Goal: Information Seeking & Learning: Learn about a topic

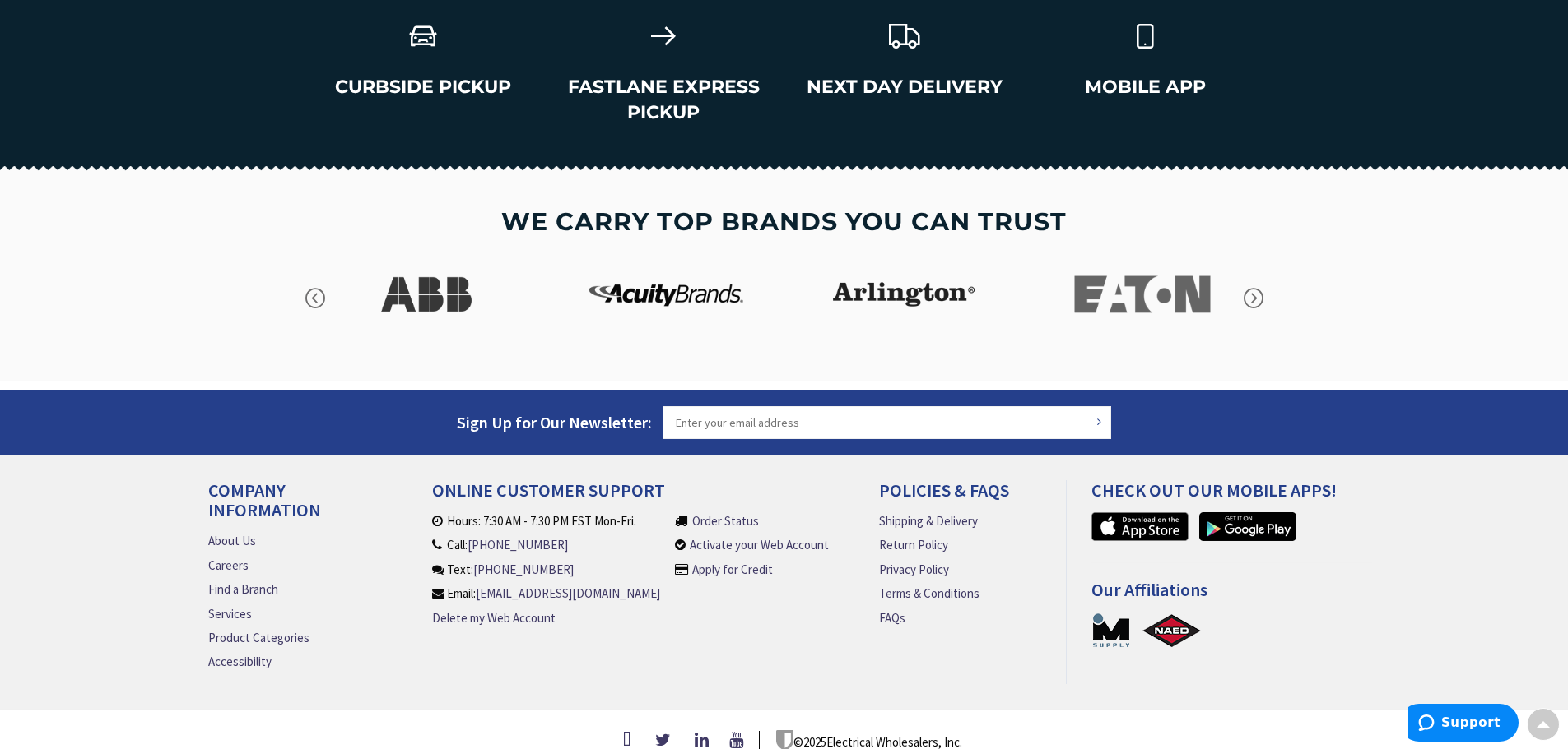
scroll to position [2354, 0]
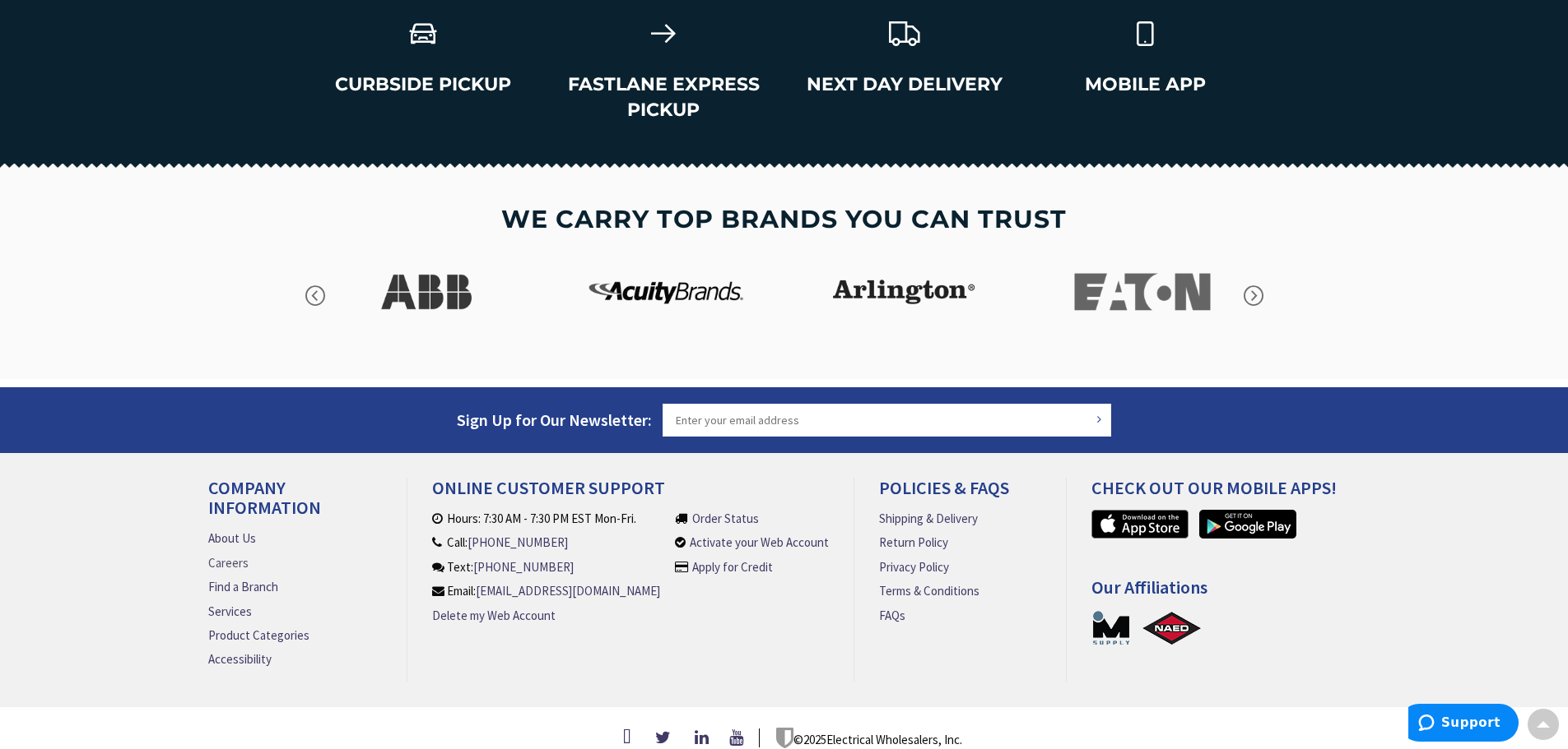
click at [237, 554] on link "Careers" at bounding box center [228, 563] width 40 height 17
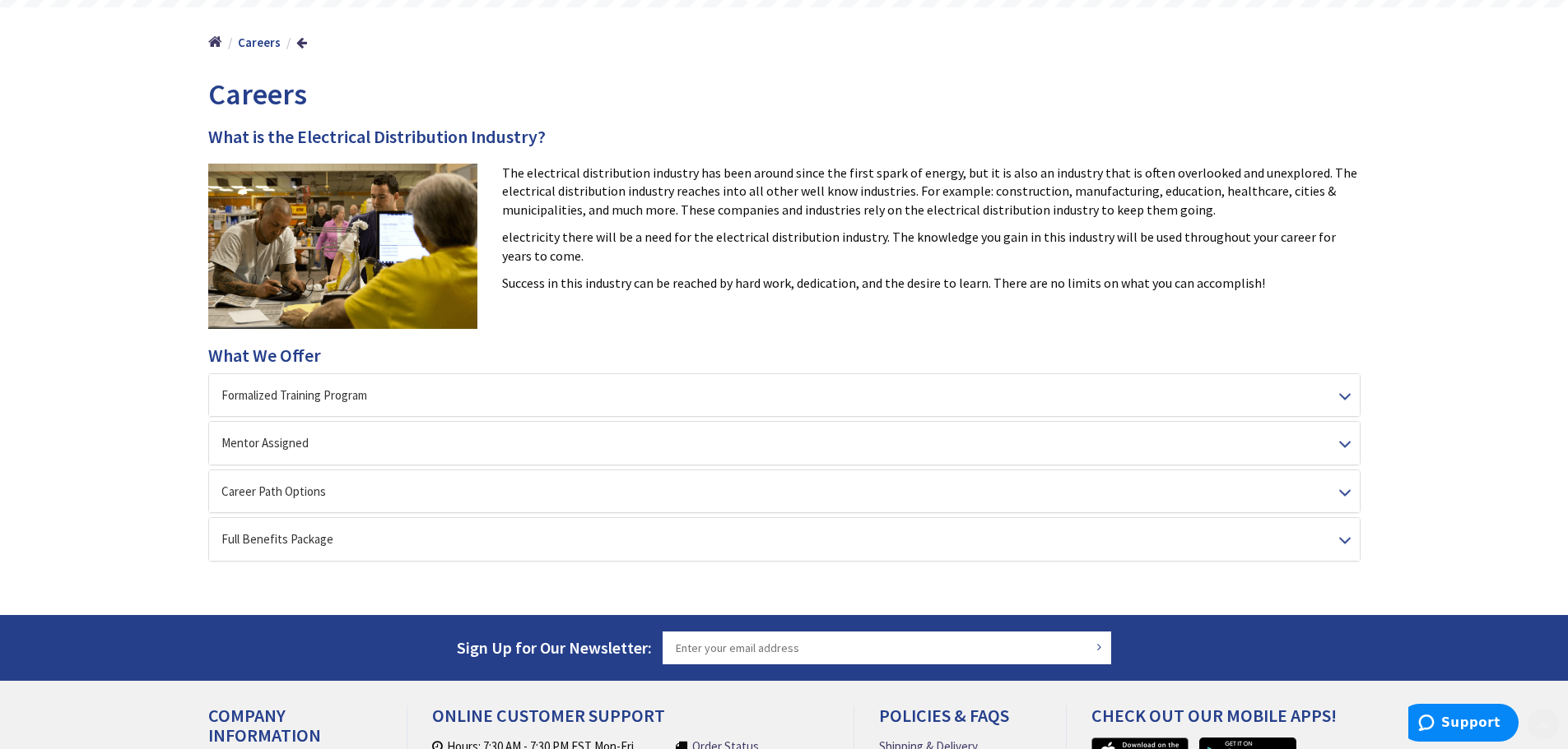
scroll to position [246, 0]
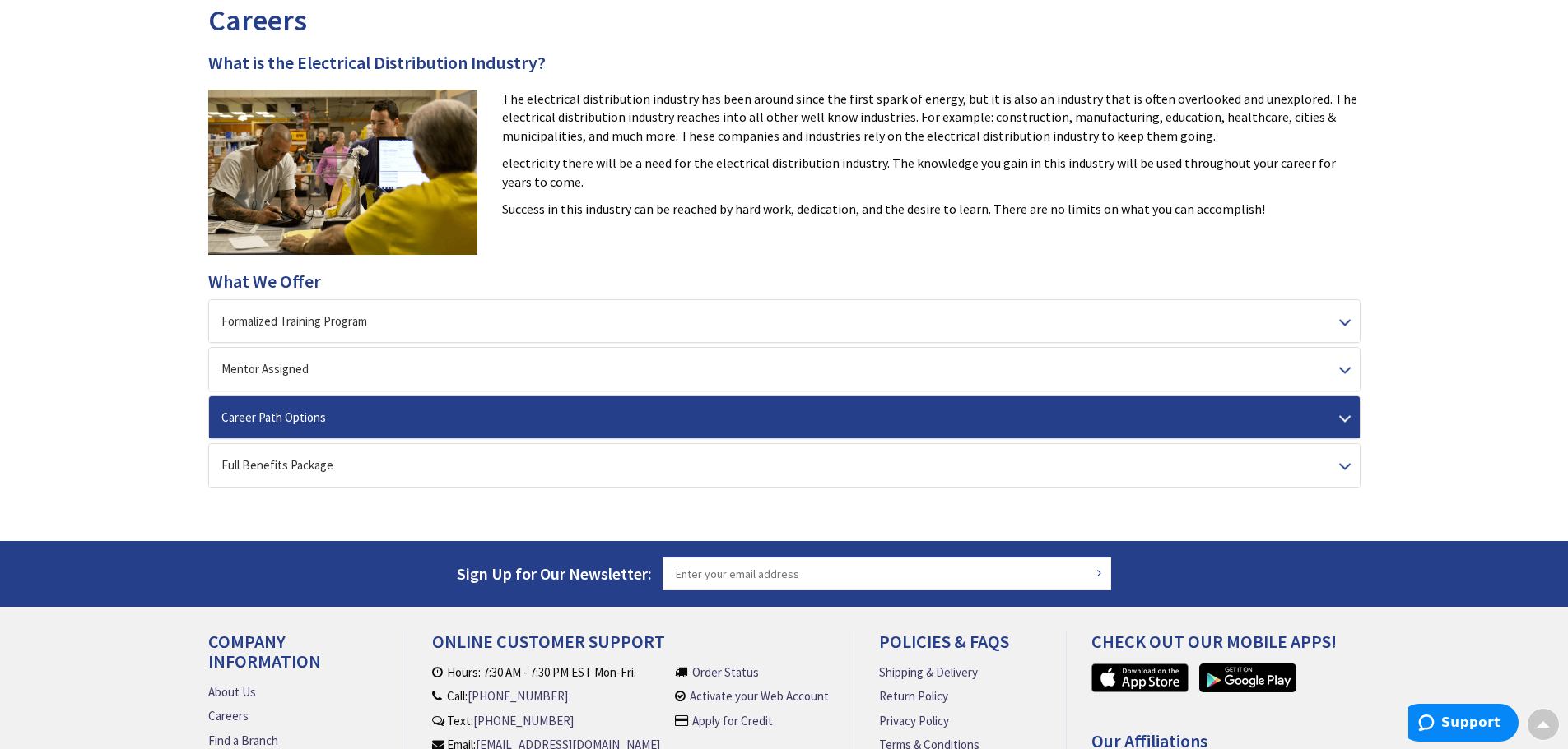
click at [452, 426] on div "Career Path Options" at bounding box center [784, 418] width 1151 height 42
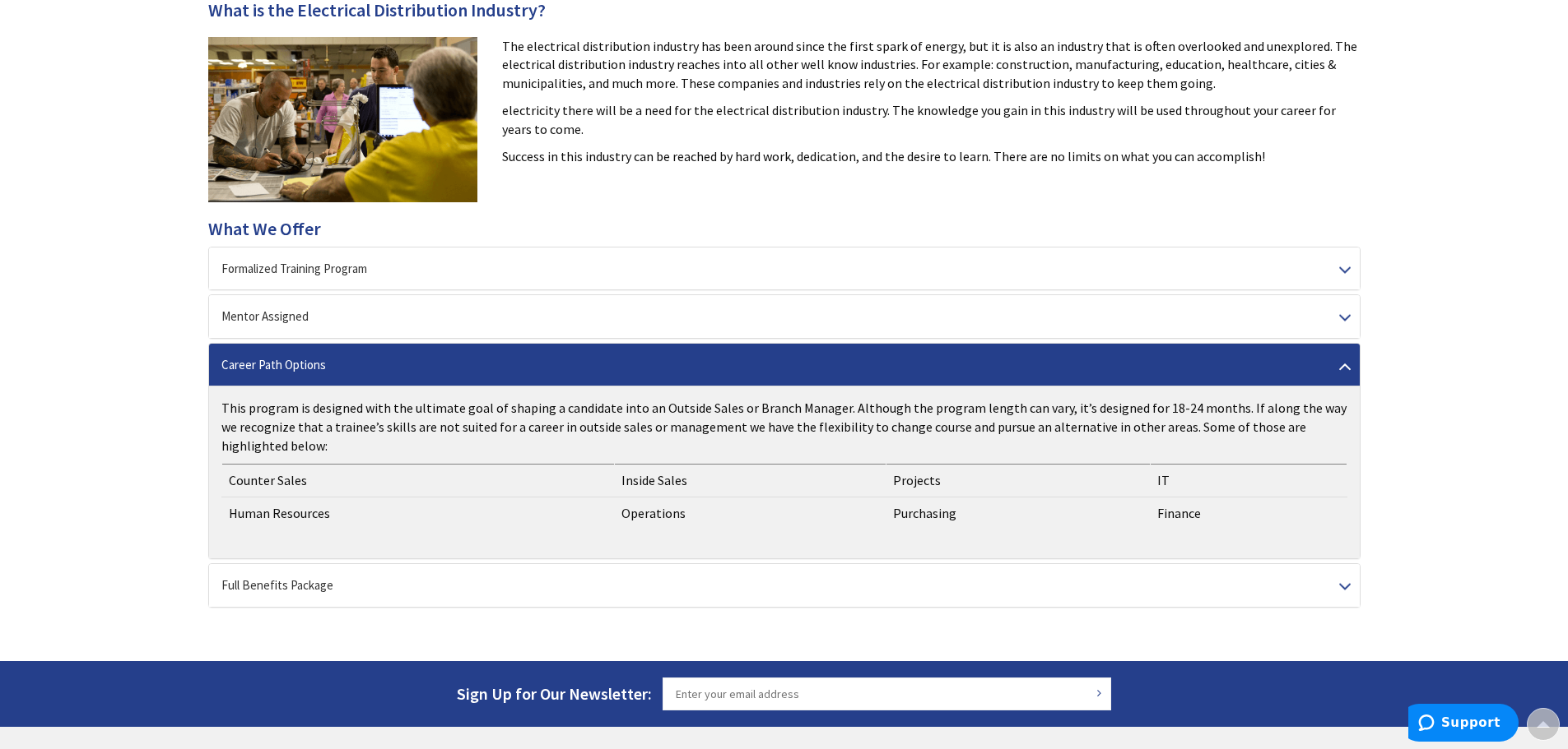
scroll to position [329, 0]
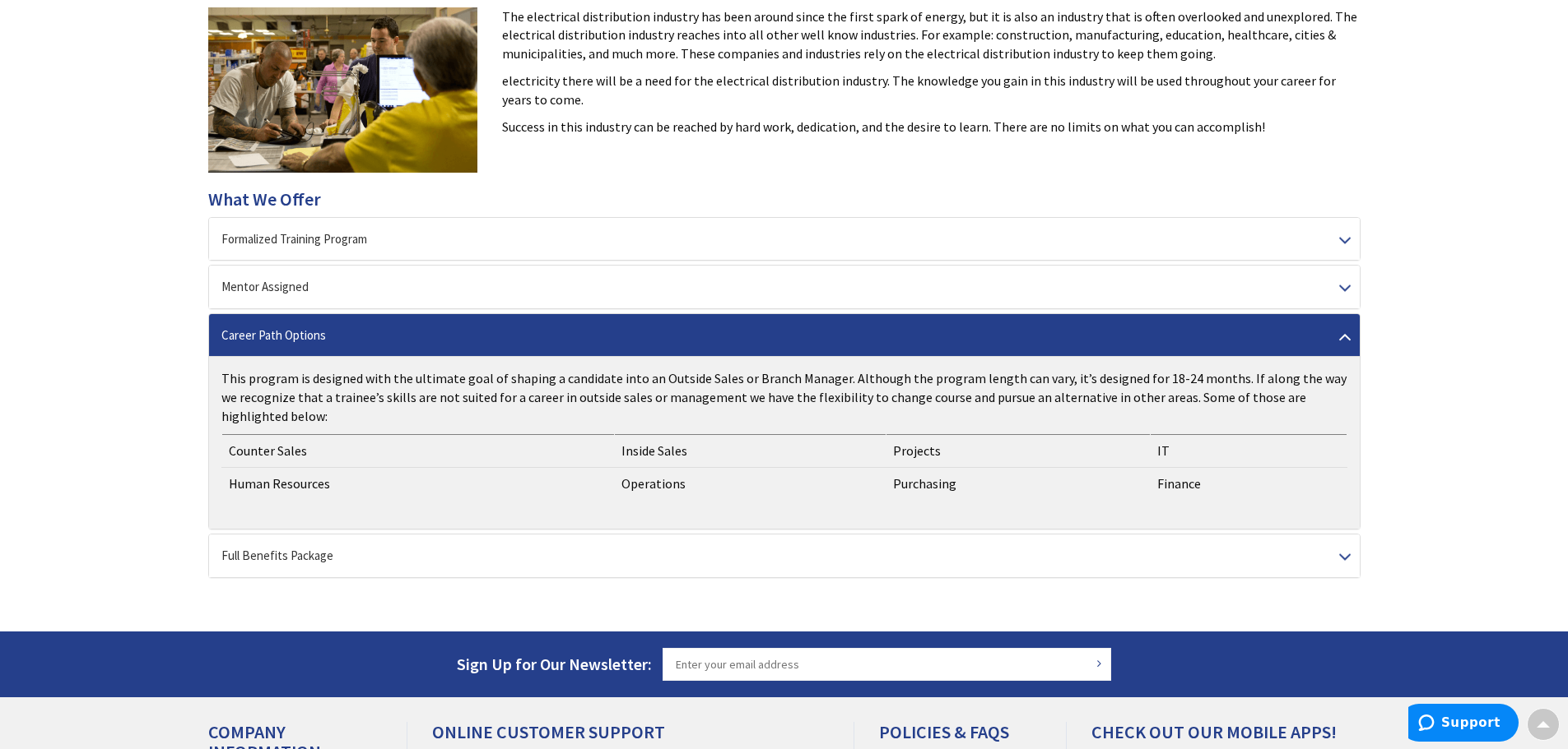
click at [241, 447] on td "Counter Sales" at bounding box center [417, 451] width 393 height 33
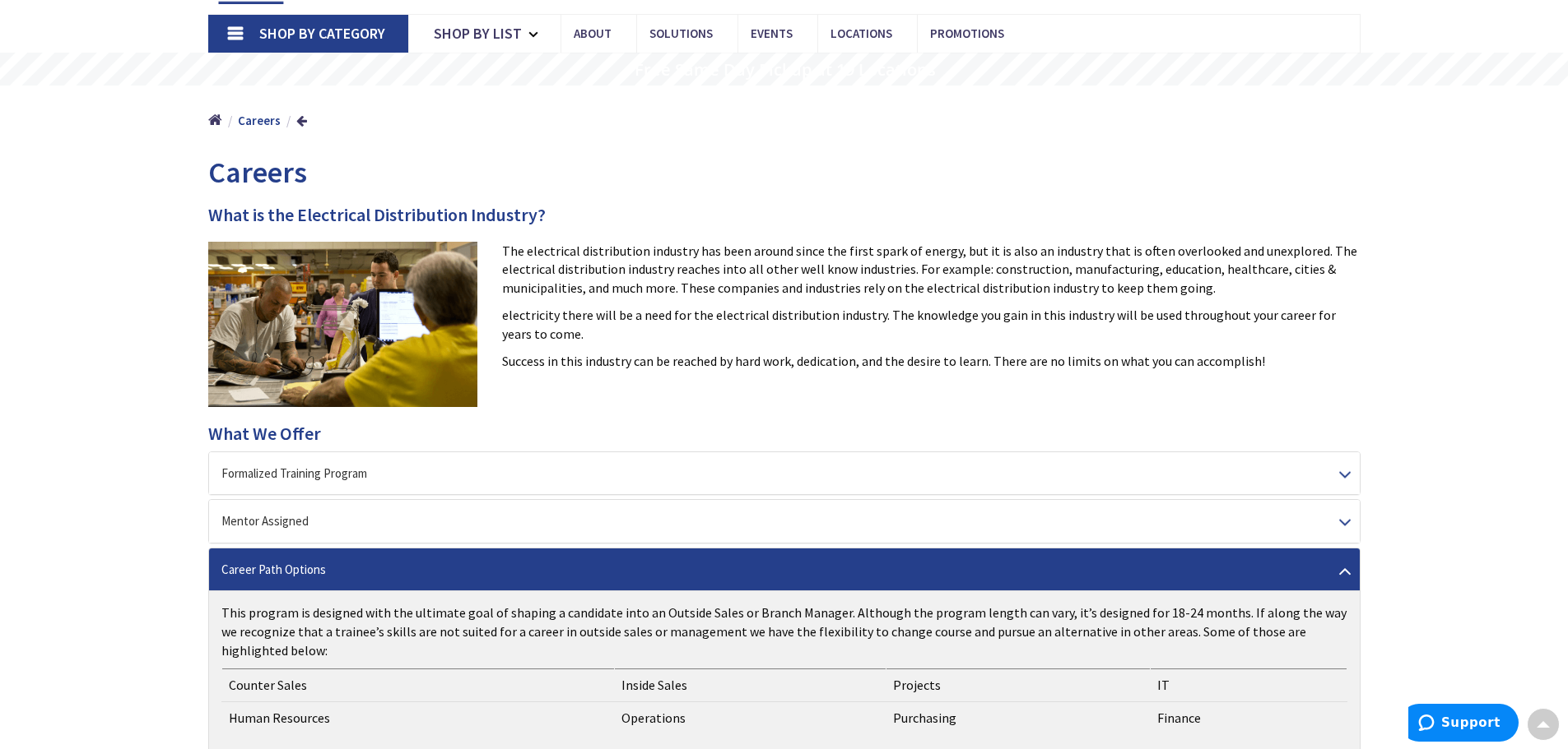
scroll to position [0, 0]
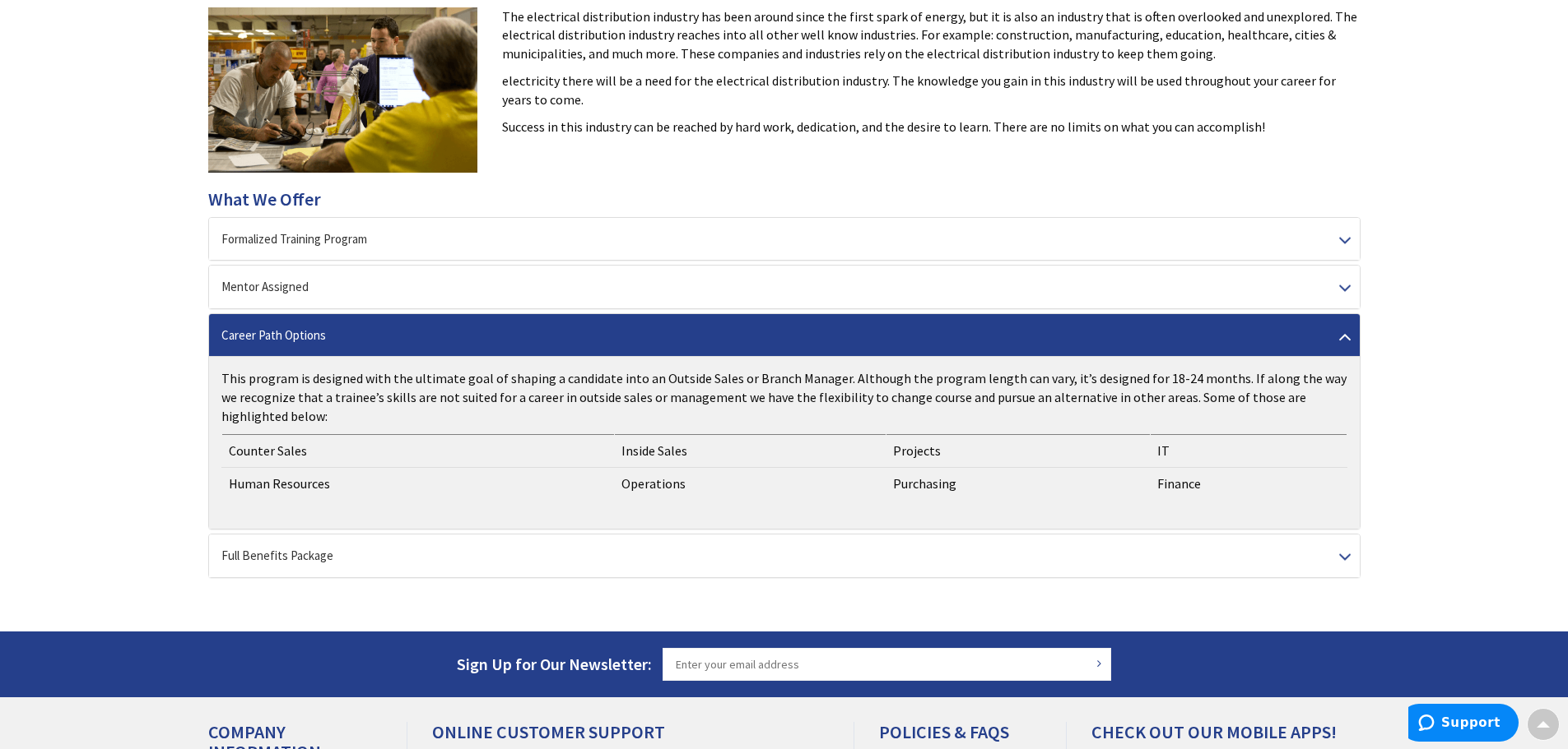
click at [367, 326] on div "Career Path Options" at bounding box center [784, 336] width 1151 height 42
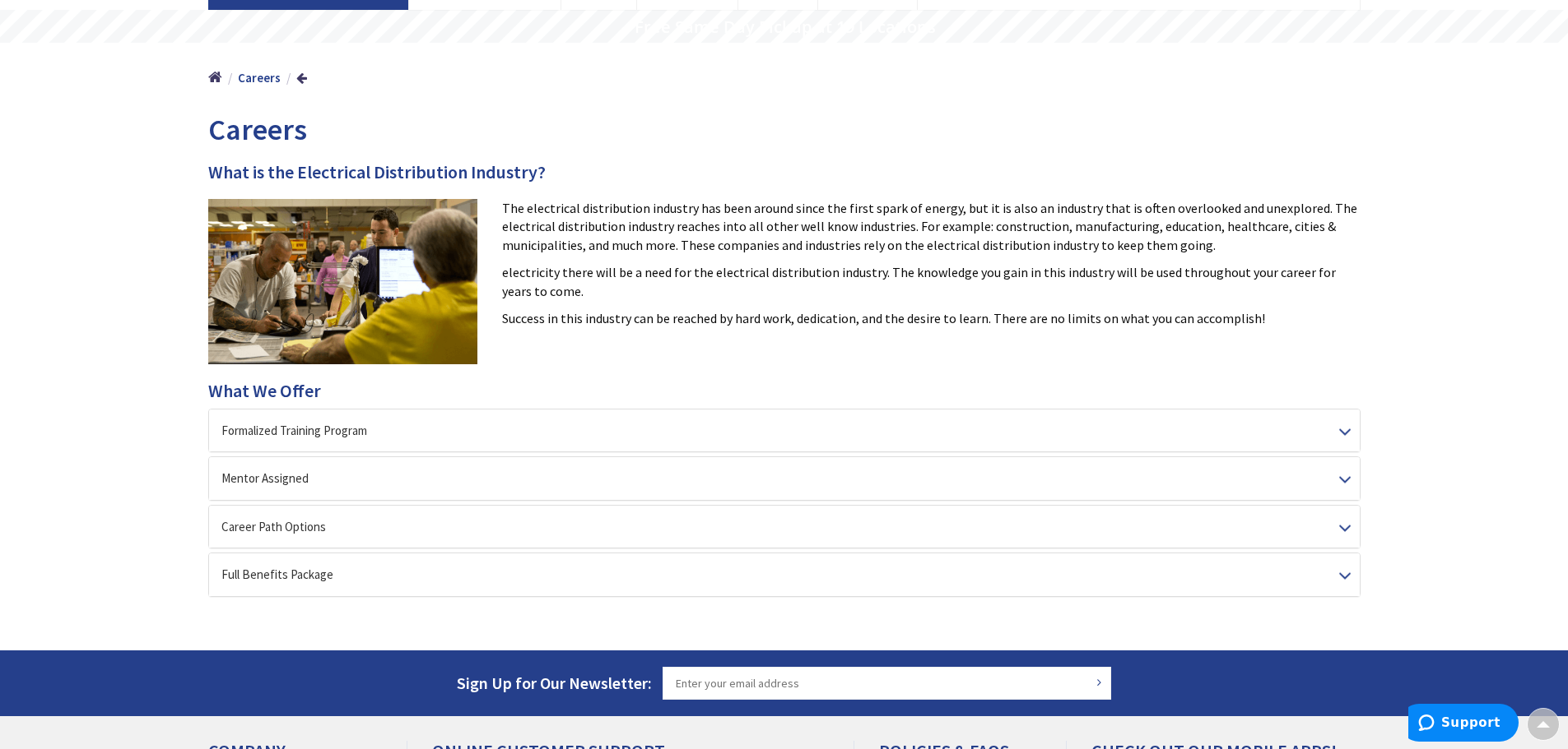
scroll to position [82, 0]
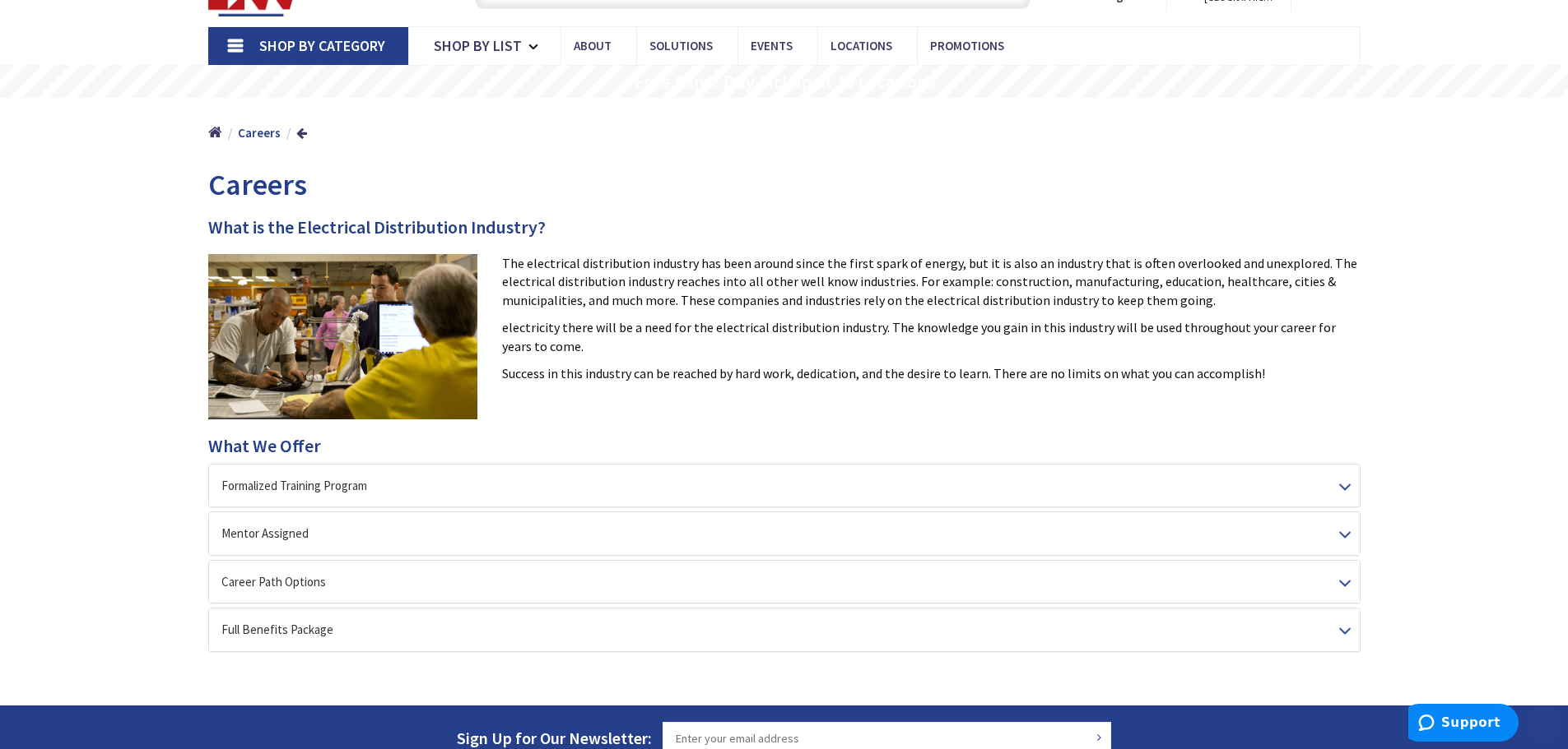
click at [469, 464] on div "Formalized Training Program Learn by working with experienced, seasoned individ…" at bounding box center [784, 486] width 1153 height 44
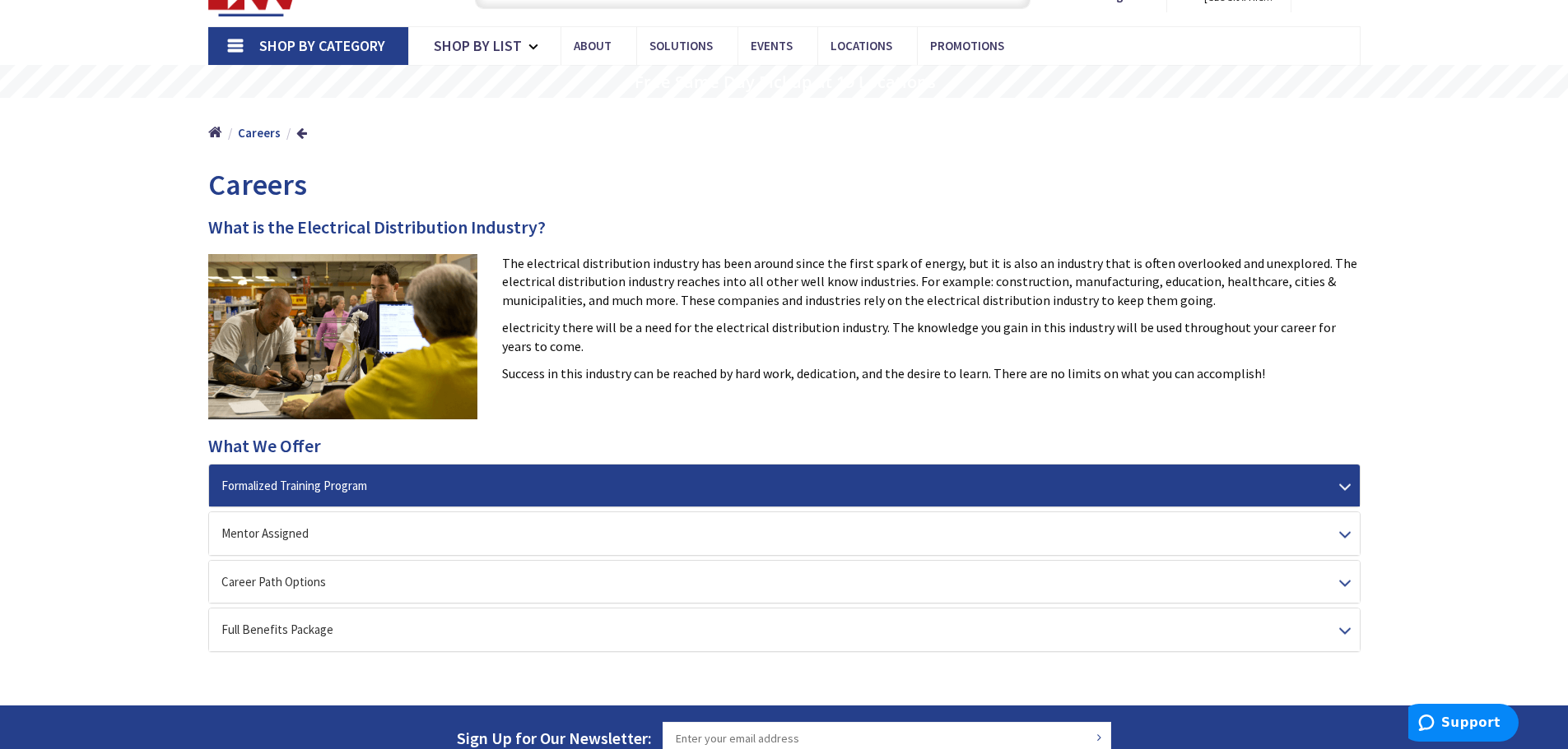
click at [460, 477] on div "Formalized Training Program" at bounding box center [784, 486] width 1151 height 42
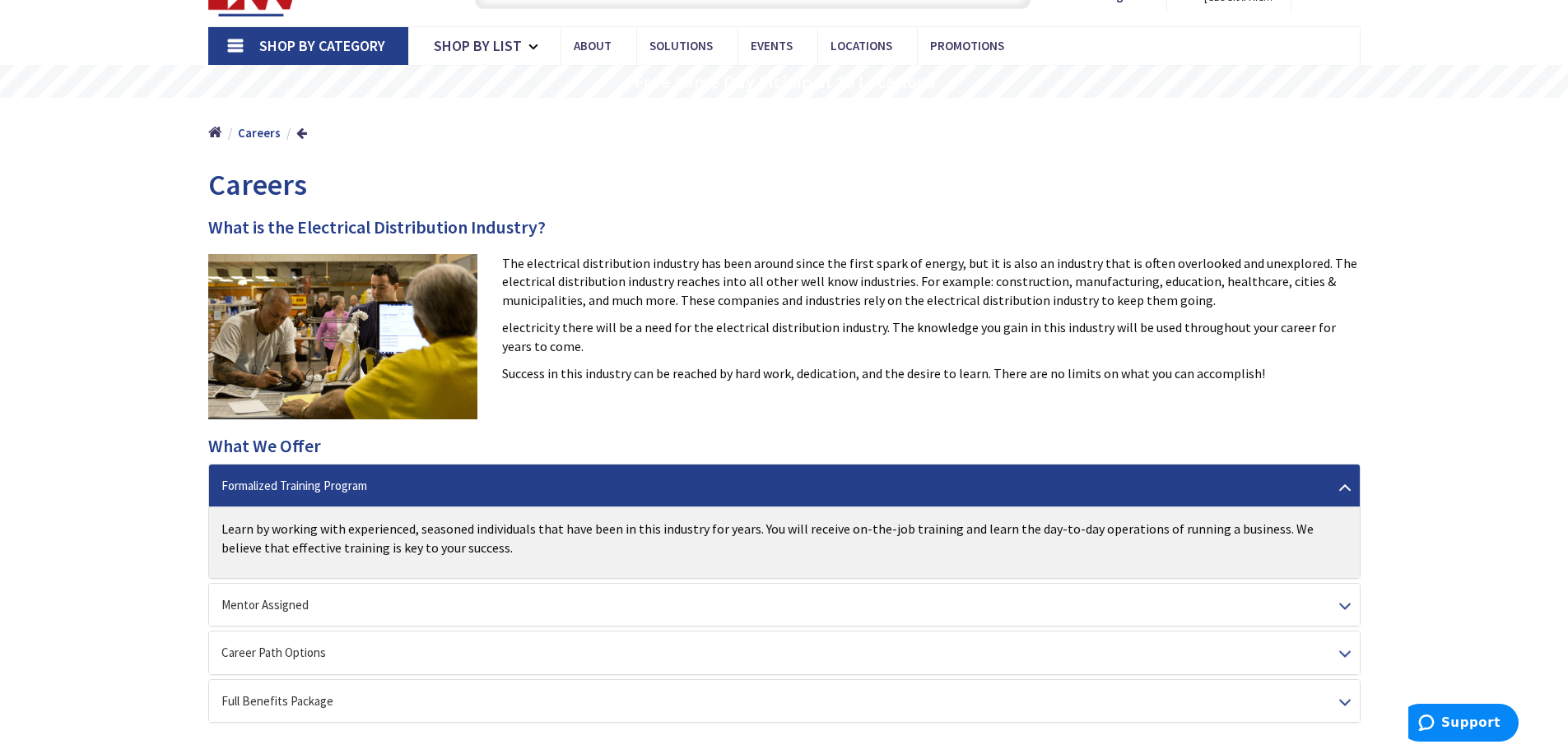
click at [460, 477] on div "Formalized Training Program" at bounding box center [784, 486] width 1151 height 42
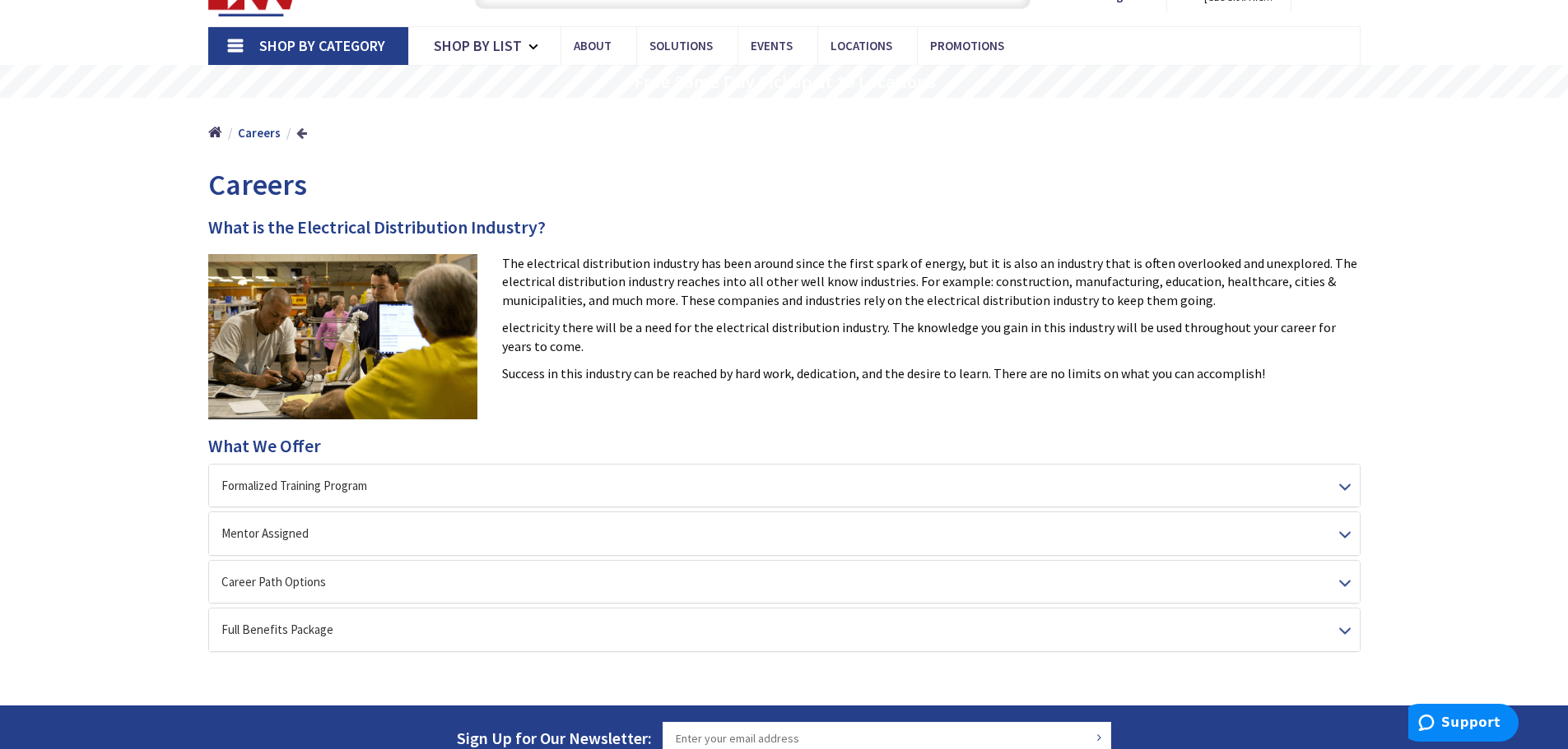
click at [298, 129] on link at bounding box center [302, 133] width 10 height 12
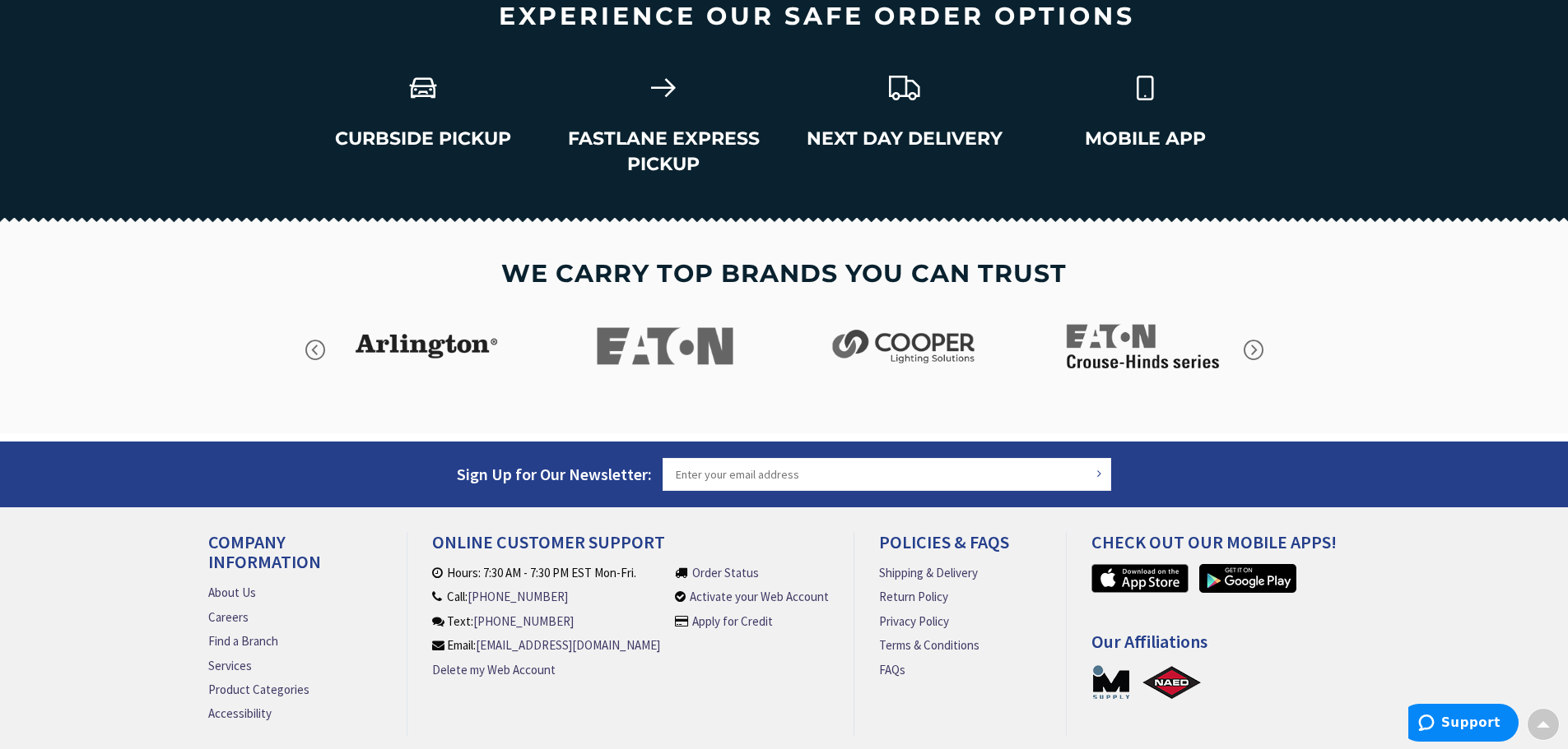
scroll to position [2354, 0]
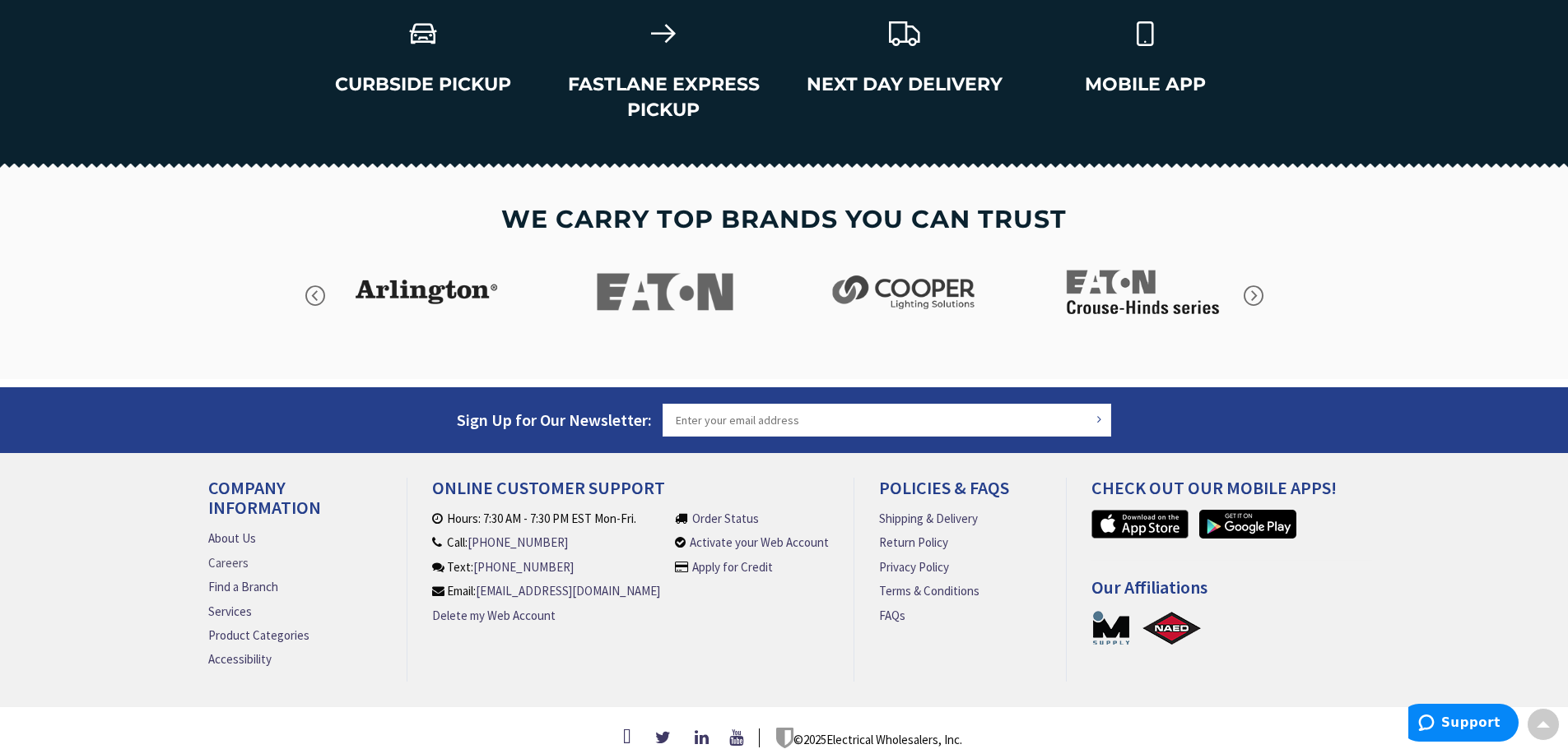
click at [235, 554] on link "Careers" at bounding box center [228, 563] width 40 height 17
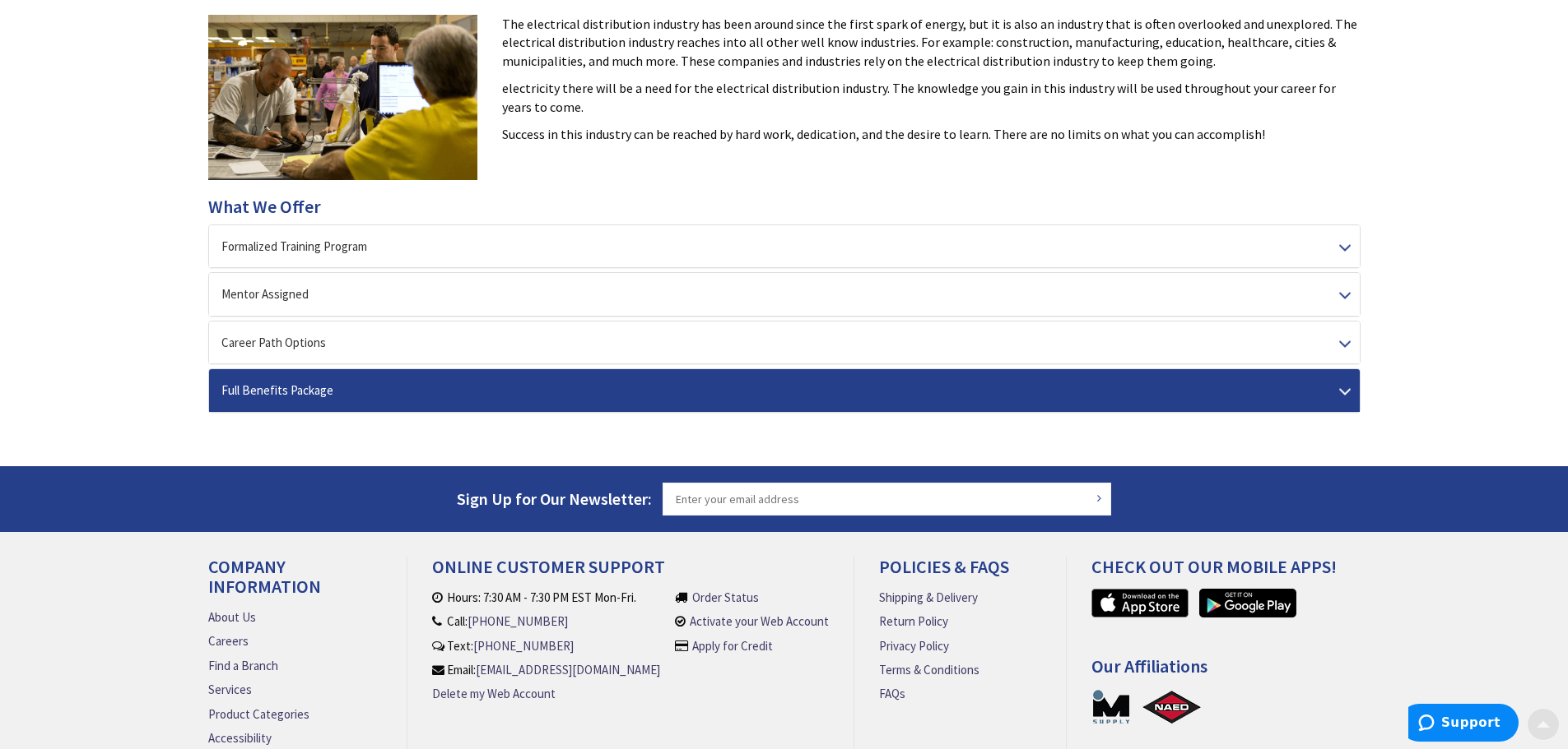
scroll to position [424, 0]
